Goal: Navigation & Orientation: Locate item on page

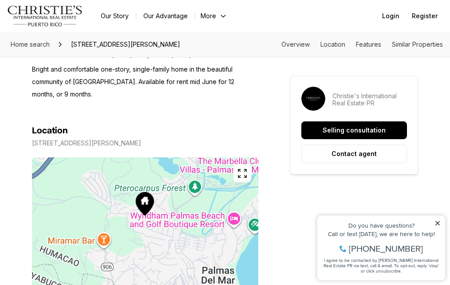
scroll to position [400, 0]
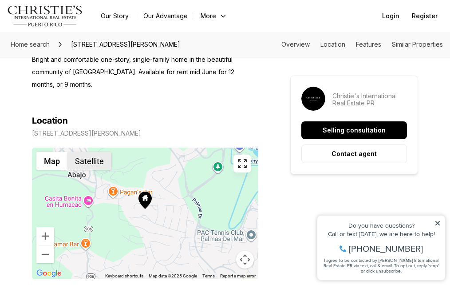
click at [100, 167] on button "Satellite" at bounding box center [90, 161] width 44 height 18
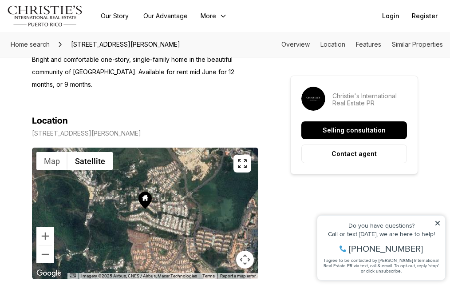
click at [143, 219] on div at bounding box center [145, 212] width 226 height 131
click at [237, 169] on icon "button" at bounding box center [242, 163] width 11 height 11
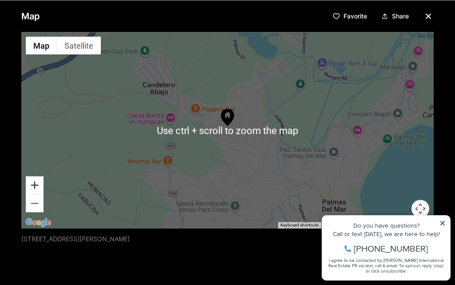
click at [33, 179] on button "Zoom in" at bounding box center [35, 185] width 18 height 18
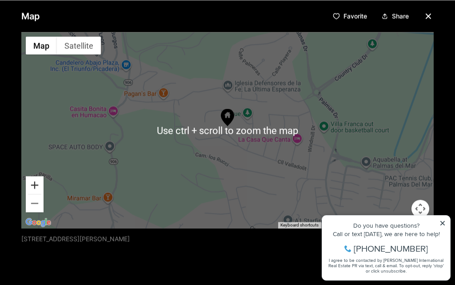
click at [33, 179] on button "Zoom in" at bounding box center [35, 185] width 18 height 18
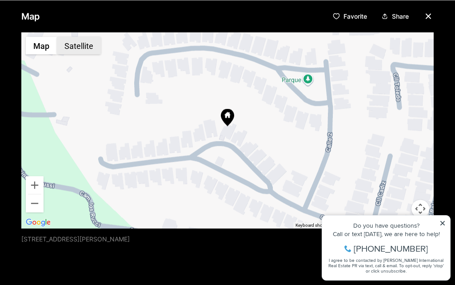
click at [79, 40] on button "Satellite" at bounding box center [79, 45] width 44 height 18
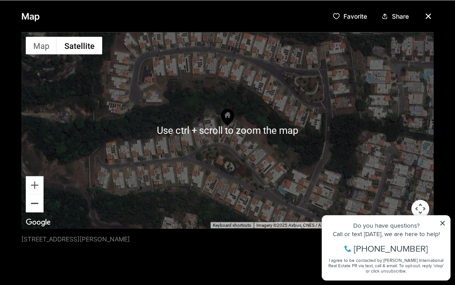
click at [32, 203] on button "Zoom out" at bounding box center [35, 203] width 18 height 18
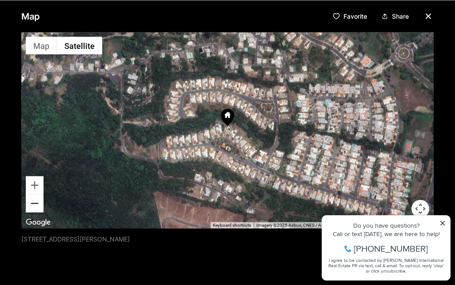
click at [32, 203] on button "Zoom out" at bounding box center [35, 203] width 18 height 18
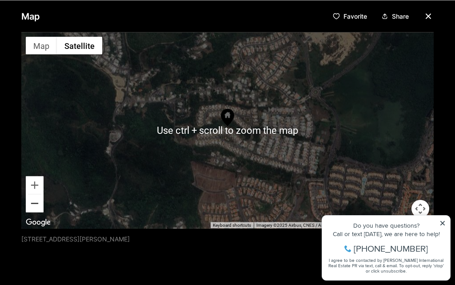
click at [40, 204] on button "Zoom out" at bounding box center [35, 203] width 18 height 18
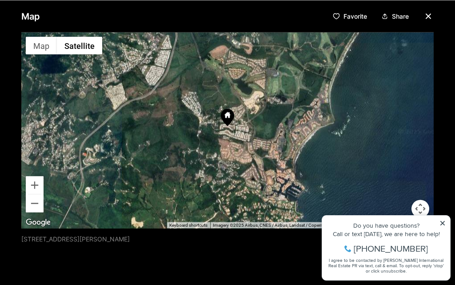
click at [425, 13] on icon "button" at bounding box center [428, 16] width 11 height 11
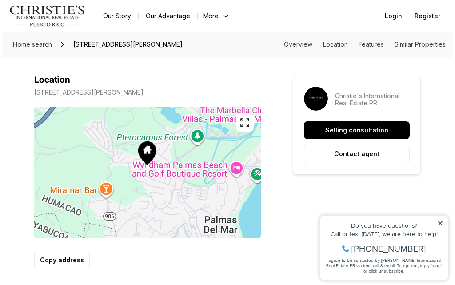
scroll to position [489, 0]
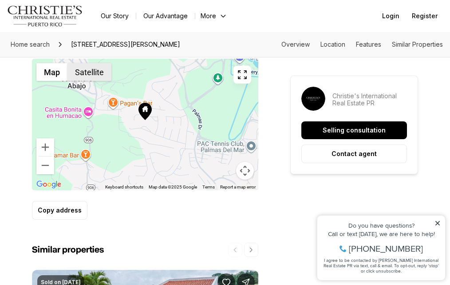
click at [95, 75] on button "Satellite" at bounding box center [90, 72] width 44 height 18
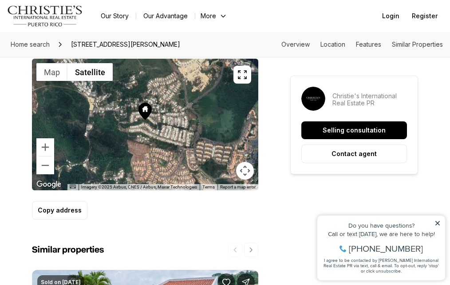
click at [242, 83] on button "button" at bounding box center [243, 75] width 18 height 18
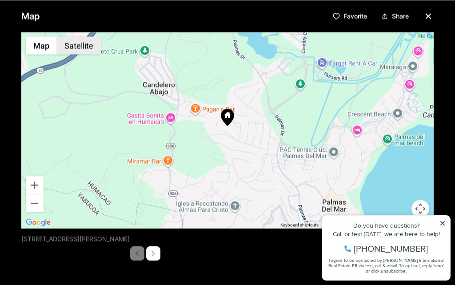
click at [79, 41] on button "Satellite" at bounding box center [79, 45] width 44 height 18
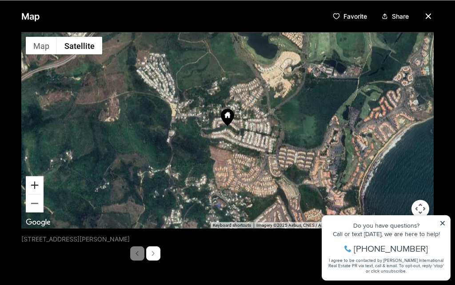
click at [38, 183] on button "Zoom in" at bounding box center [35, 185] width 18 height 18
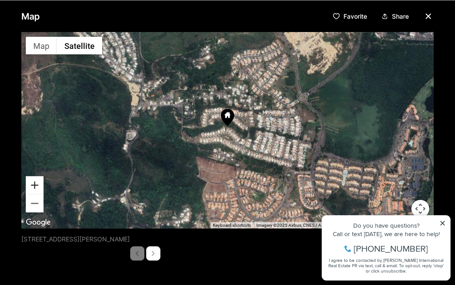
click at [38, 183] on button "Zoom in" at bounding box center [35, 185] width 18 height 18
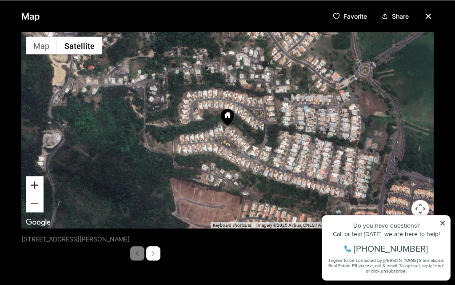
click at [38, 183] on button "Zoom in" at bounding box center [35, 185] width 18 height 18
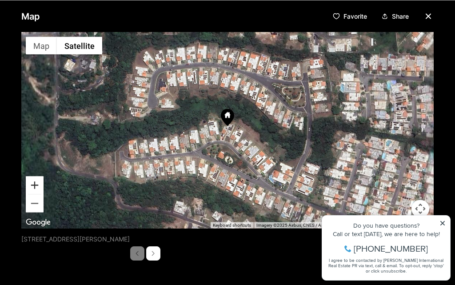
click at [38, 183] on button "Zoom in" at bounding box center [35, 185] width 18 height 18
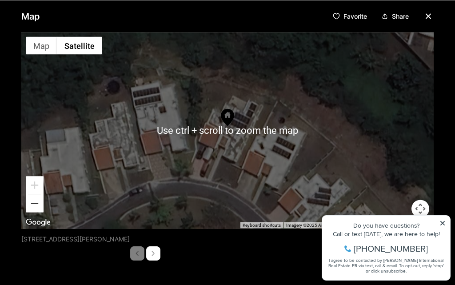
click at [32, 203] on button "Zoom out" at bounding box center [35, 203] width 18 height 18
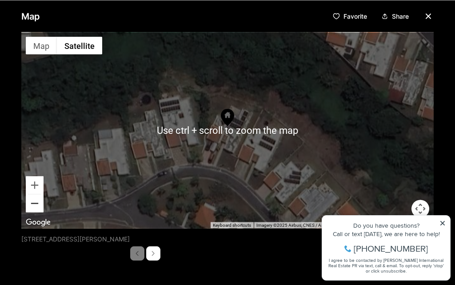
click at [32, 203] on button "Zoom out" at bounding box center [35, 203] width 18 height 18
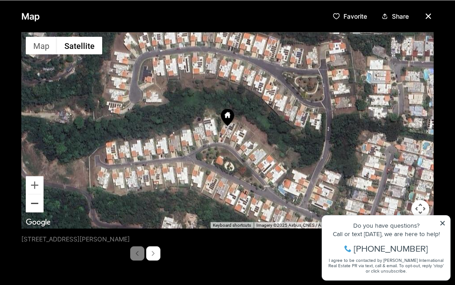
click at [32, 203] on button "Zoom out" at bounding box center [35, 203] width 18 height 18
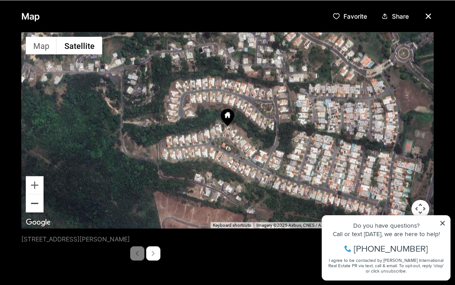
click at [32, 203] on button "Zoom out" at bounding box center [35, 203] width 18 height 18
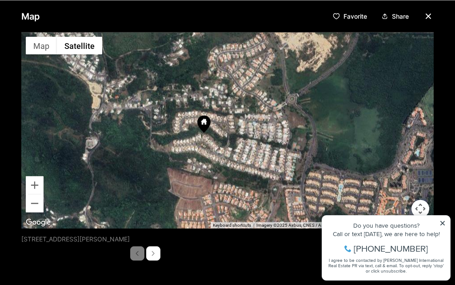
drag, startPoint x: 335, startPoint y: 181, endPoint x: 310, endPoint y: 186, distance: 25.3
click at [310, 186] on div at bounding box center [227, 130] width 412 height 196
click at [441, 222] on div "Map Favorite Share ← Move left → Move right ↑ Move up ↓ Move down + Zoom in - Z…" at bounding box center [227, 142] width 455 height 285
click at [43, 186] on button "Zoom in" at bounding box center [35, 185] width 18 height 18
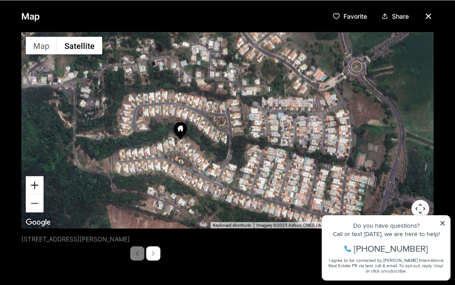
click at [42, 185] on button "Zoom in" at bounding box center [35, 185] width 18 height 18
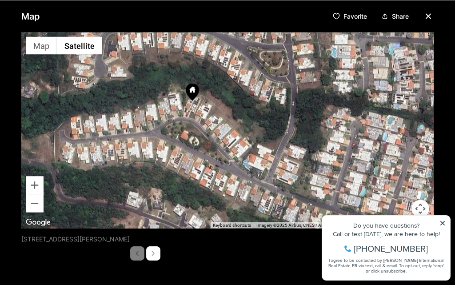
drag, startPoint x: 146, startPoint y: 160, endPoint x: 206, endPoint y: 108, distance: 79.3
click at [206, 108] on div at bounding box center [227, 130] width 412 height 196
click at [38, 202] on button "Zoom out" at bounding box center [35, 203] width 18 height 18
